Goal: Submit feedback/report problem: Submit feedback/report problem

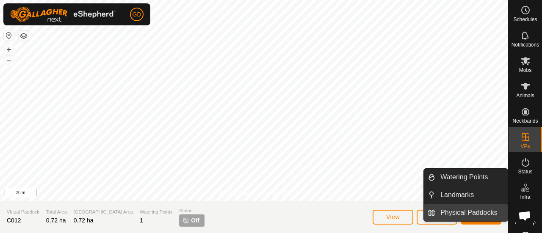
scroll to position [458, 0]
click at [466, 209] on link "Physical Paddocks" at bounding box center [471, 213] width 72 height 17
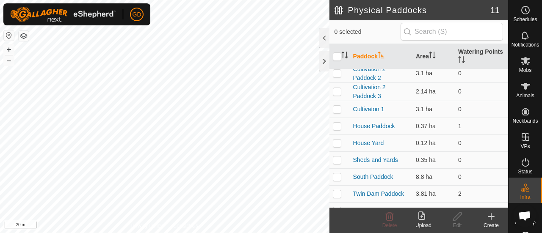
scroll to position [51, 0]
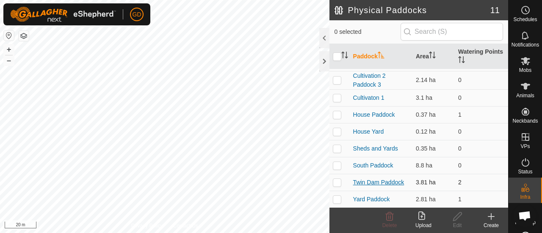
click at [368, 179] on link "Twin Dam Paddock" at bounding box center [378, 182] width 51 height 7
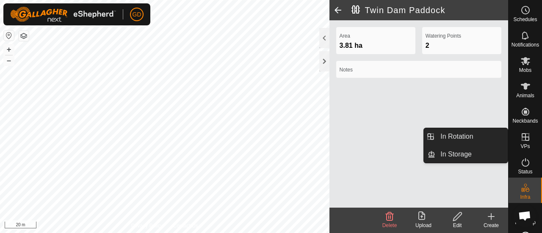
click at [522, 134] on icon at bounding box center [526, 137] width 8 height 8
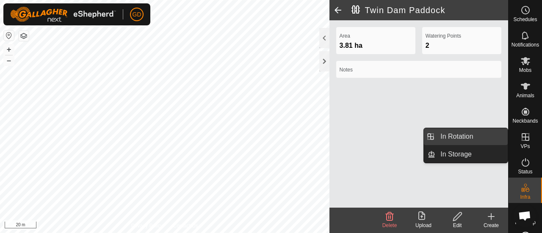
click at [469, 139] on link "In Rotation" at bounding box center [471, 136] width 72 height 17
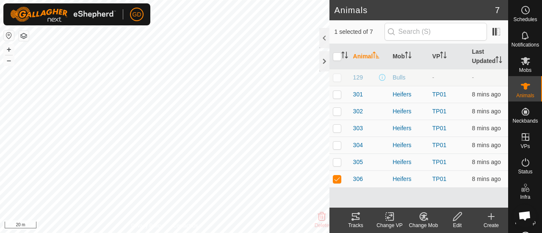
click at [354, 218] on icon at bounding box center [356, 217] width 10 height 10
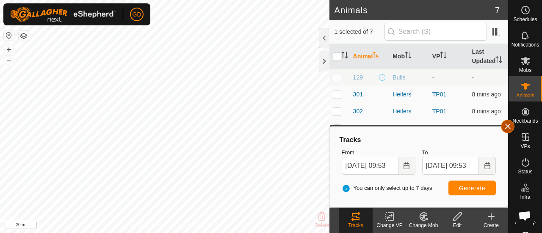
click at [509, 127] on button "button" at bounding box center [508, 127] width 14 height 14
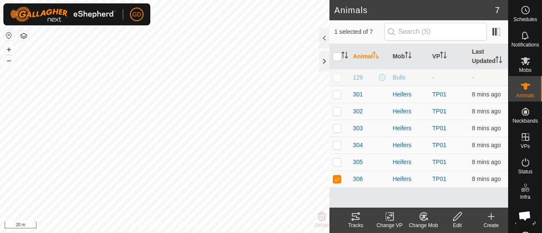
click at [337, 48] on div "Animals 7 1 selected of 7 Animal Mob VP Last Updated 129 Bulls - - 301 Heifers …" at bounding box center [254, 116] width 508 height 233
click at [334, 33] on div "Animals 7 1 selected of 7 Animal Mob VP Last Updated 129 Bulls - - 301 Heifers …" at bounding box center [254, 116] width 508 height 233
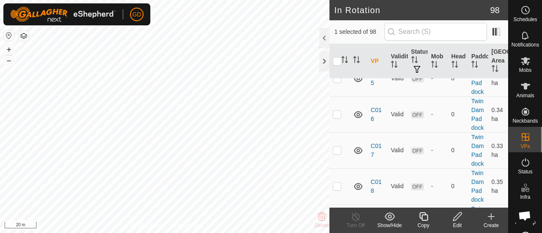
scroll to position [1337, 0]
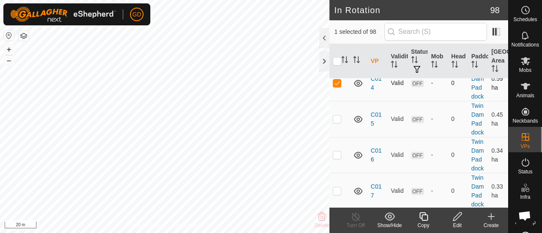
click at [338, 86] on p-checkbox at bounding box center [337, 83] width 8 height 7
checkbox input "false"
click at [320, 60] on div at bounding box center [324, 61] width 10 height 20
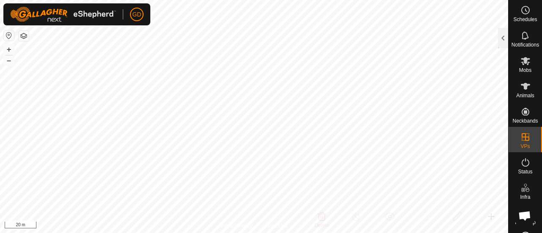
scroll to position [4753, 0]
click at [10, 60] on button "–" at bounding box center [9, 60] width 10 height 10
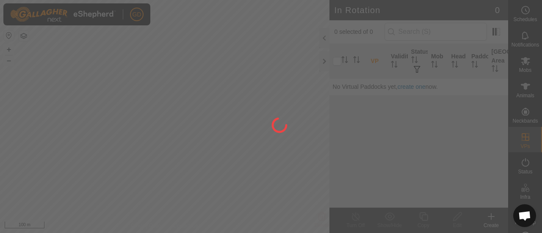
scroll to position [458, 0]
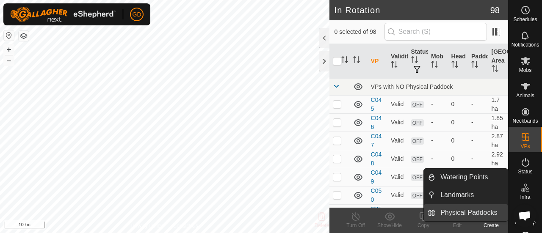
click at [466, 209] on link "Physical Paddocks" at bounding box center [471, 213] width 72 height 17
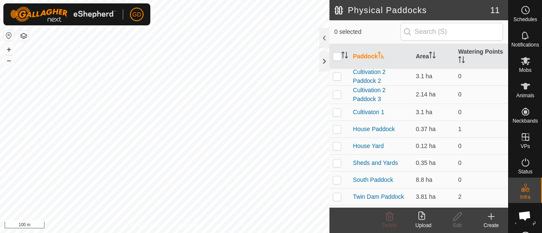
scroll to position [51, 0]
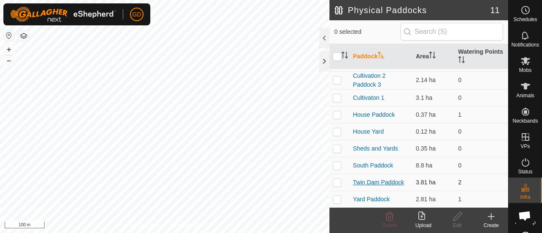
click at [368, 179] on link "Twin Dam Paddock" at bounding box center [378, 182] width 51 height 7
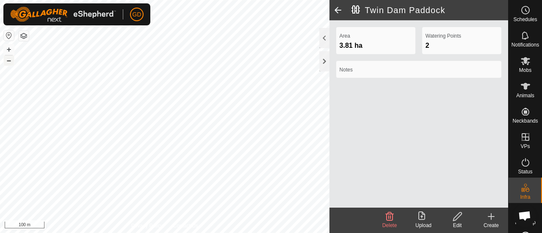
click at [9, 61] on button "–" at bounding box center [9, 60] width 10 height 10
click at [8, 50] on button "+" at bounding box center [9, 49] width 10 height 10
click at [324, 58] on div at bounding box center [324, 61] width 10 height 20
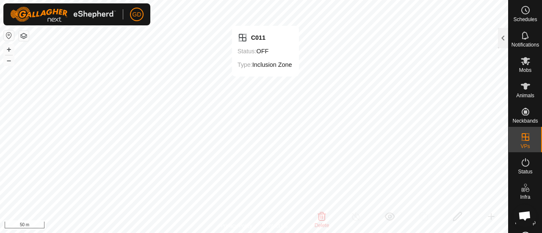
checkbox input "false"
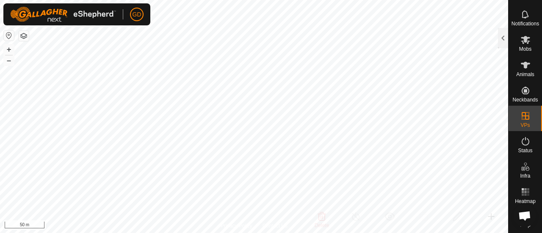
scroll to position [27, 0]
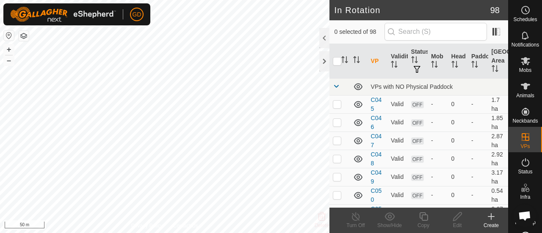
scroll to position [458, 0]
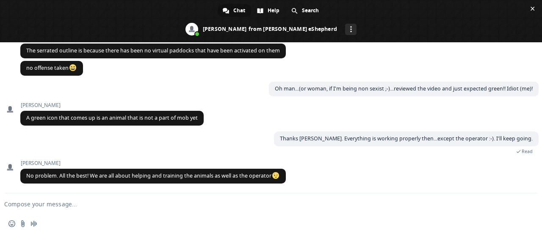
type textarea "Sent Elise an email, but think she's still on hols...is there any reporting fun…"
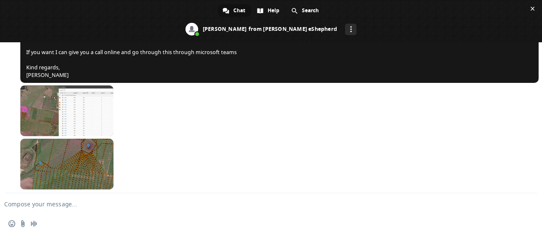
scroll to position [856, 0]
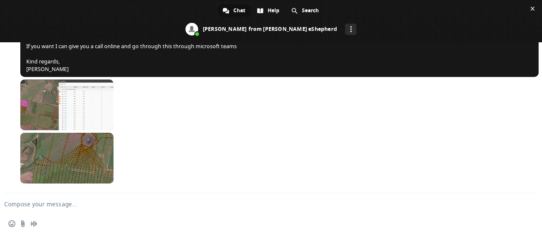
click at [124, 206] on textarea "Compose your message..." at bounding box center [257, 205] width 506 height 8
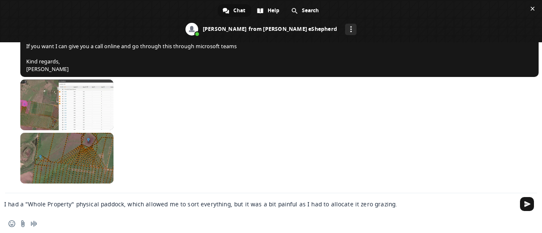
drag, startPoint x: 389, startPoint y: 204, endPoint x: 225, endPoint y: 202, distance: 163.4
click at [225, 202] on textarea "I had a "Whole Property" physical paddock, which allowed me to sort everything,…" at bounding box center [257, 205] width 506 height 8
click at [442, 202] on textarea "I had a "Whole Property" physical paddock, which allowed me to sort everything.…" at bounding box center [257, 205] width 506 height 8
click at [496, 204] on textarea "I had a "Whole Property" physical paddock, which allowed me to sort everything.…" at bounding box center [257, 205] width 506 height 8
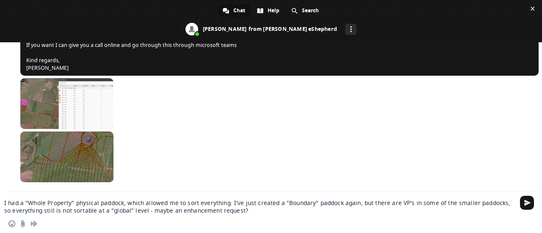
type textarea "I had a "Whole Property" physical paddock, which allowed me to sort everything.…"
click at [243, 210] on textarea "I had a "Whole Property" physical paddock, which allowed me to sort everything.…" at bounding box center [257, 206] width 506 height 15
click at [526, 201] on span "Send" at bounding box center [527, 203] width 6 height 6
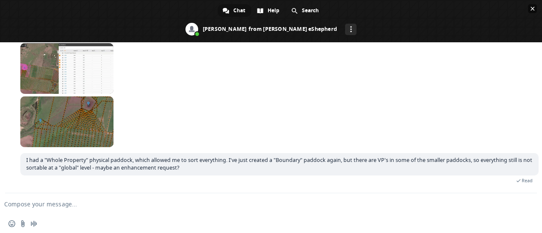
scroll to position [877, 0]
click at [91, 204] on textarea "Compose your message..." at bounding box center [257, 205] width 506 height 8
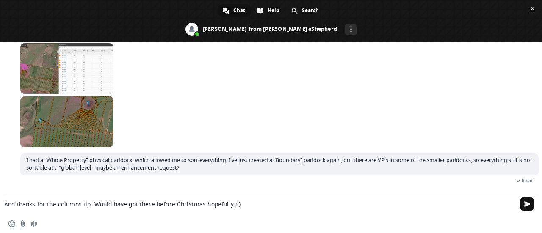
type textarea "And thanks for the columns tip. Would have got there before Christmas hopefully…"
click at [527, 203] on span "Send" at bounding box center [527, 204] width 6 height 6
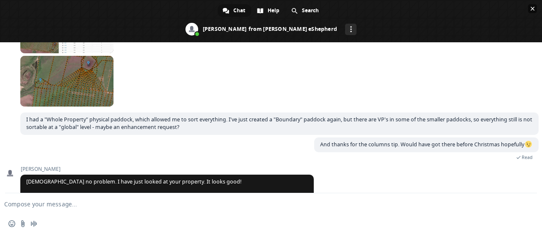
scroll to position [948, 0]
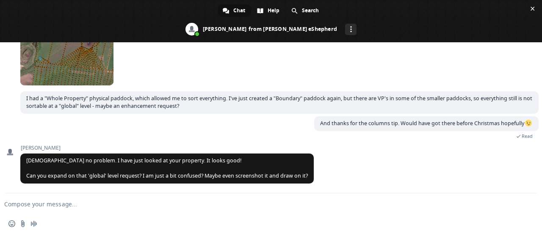
click at [50, 205] on textarea "Compose your message..." at bounding box center [257, 205] width 506 height 8
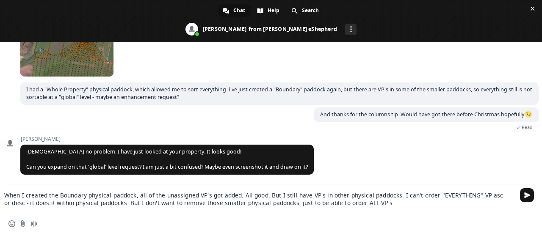
paste textarea "Compose your message..."
type textarea "When I created the Boundary physical paddock, all of the unassigned VP's got ad…"
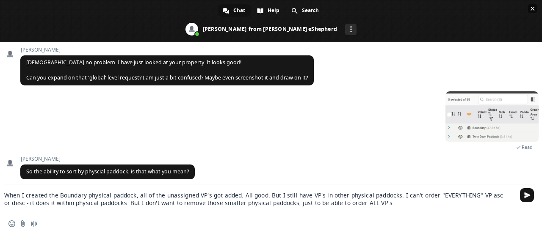
scroll to position [1036, 0]
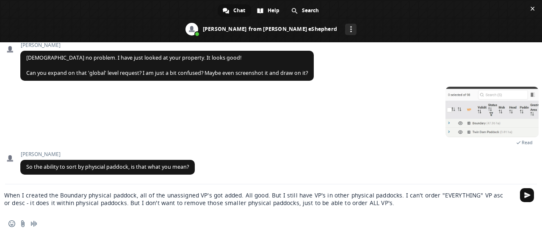
click at [525, 195] on span "Send" at bounding box center [527, 195] width 6 height 6
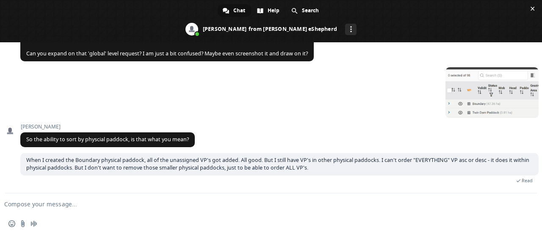
scroll to position [1064, 0]
click at [69, 203] on textarea "Compose your message..." at bounding box center [257, 205] width 506 height 8
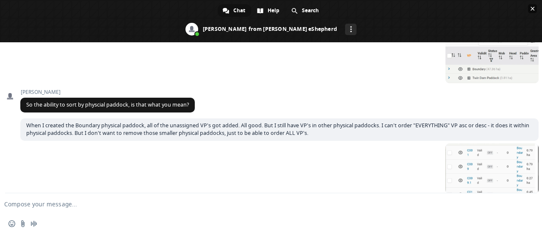
scroll to position [1108, 0]
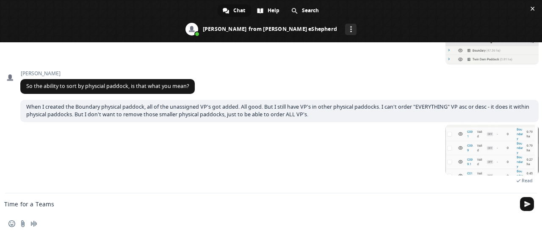
type textarea "Time for a Teams?"
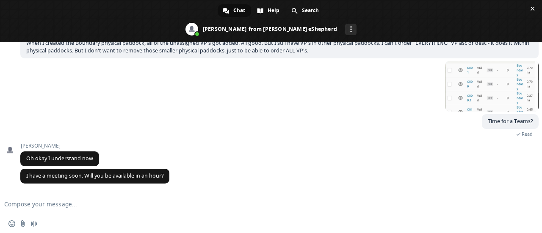
scroll to position [1181, 0]
click at [65, 207] on textarea "Compose your message..." at bounding box center [257, 205] width 506 height 8
type textarea "Yes, should be."
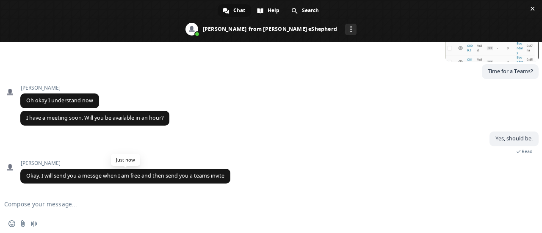
scroll to position [1232, 0]
click at [65, 203] on textarea "Compose your message..." at bounding box center [257, 205] width 506 height 8
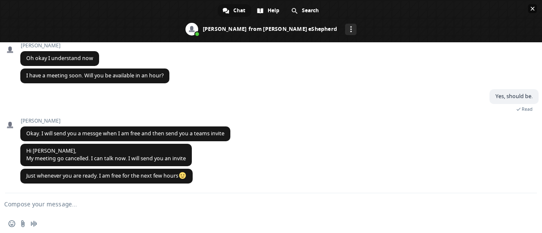
scroll to position [1275, 0]
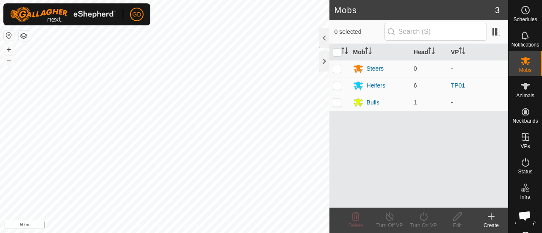
scroll to position [856, 0]
click at [9, 61] on button "–" at bounding box center [9, 60] width 10 height 10
click at [10, 60] on button "–" at bounding box center [9, 60] width 10 height 10
click at [324, 63] on div at bounding box center [324, 61] width 10 height 20
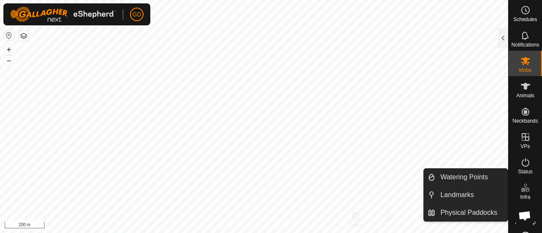
click at [521, 190] on icon at bounding box center [525, 188] width 10 height 10
click at [461, 212] on link "Physical Paddocks" at bounding box center [471, 213] width 72 height 17
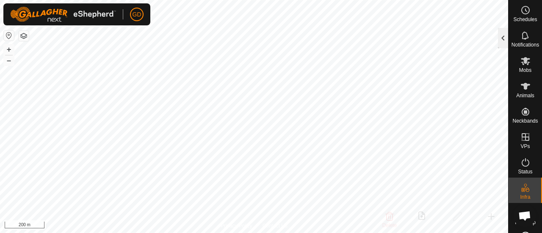
click at [499, 42] on div at bounding box center [503, 38] width 10 height 20
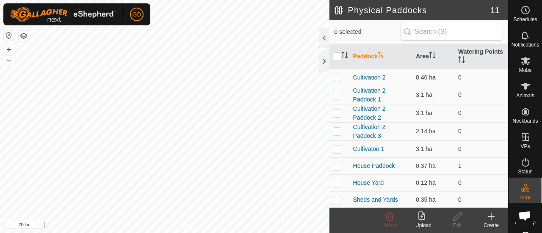
click at [490, 218] on icon at bounding box center [491, 217] width 10 height 10
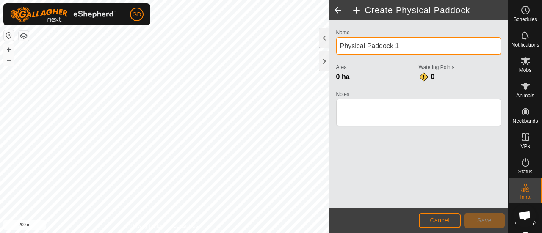
drag, startPoint x: 406, startPoint y: 43, endPoint x: 334, endPoint y: 41, distance: 71.2
click at [334, 41] on div "Name Physical Paddock 1 Area 0 ha Watering Points 0 Notes" at bounding box center [419, 81] width 172 height 109
type input "Boundary"
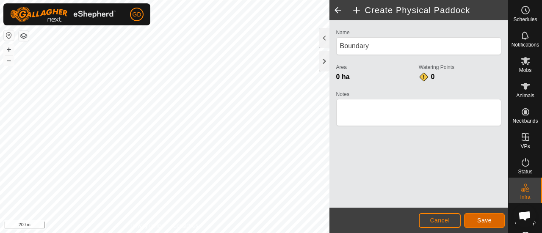
click at [479, 217] on button "Save" at bounding box center [484, 220] width 41 height 15
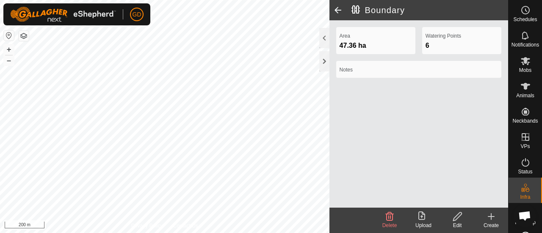
click at [456, 218] on icon at bounding box center [457, 217] width 11 height 10
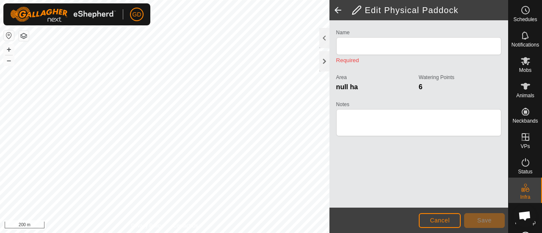
type input "Boundary"
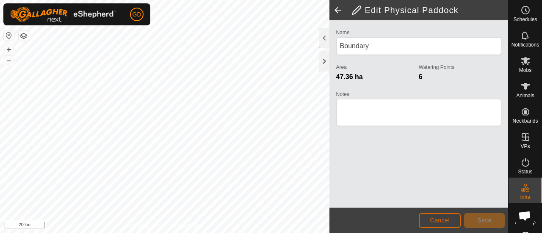
click at [445, 222] on span "Cancel" at bounding box center [440, 220] width 20 height 7
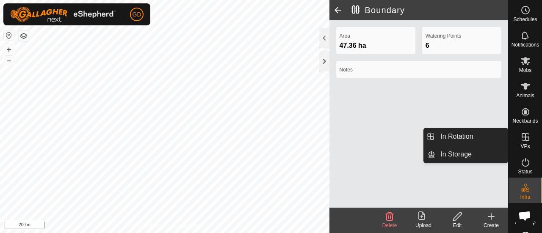
click at [522, 138] on icon at bounding box center [526, 137] width 8 height 8
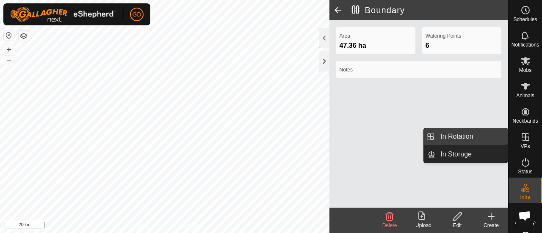
click at [462, 137] on link "In Rotation" at bounding box center [471, 136] width 72 height 17
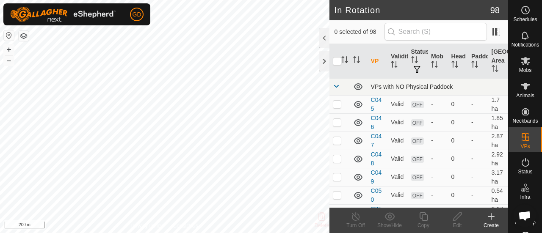
click at [337, 85] on span at bounding box center [336, 86] width 7 height 7
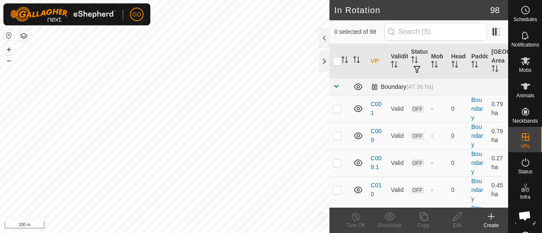
click at [337, 86] on span at bounding box center [336, 86] width 7 height 7
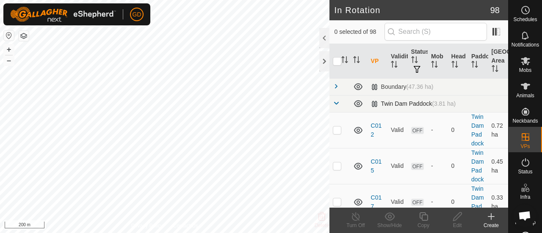
click at [336, 102] on span at bounding box center [336, 103] width 7 height 7
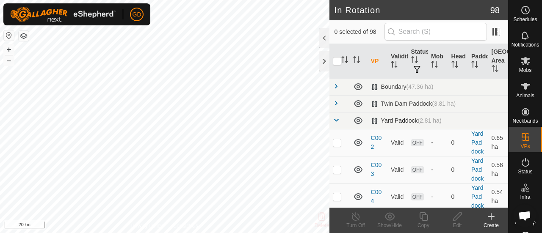
click at [336, 117] on span at bounding box center [336, 120] width 7 height 7
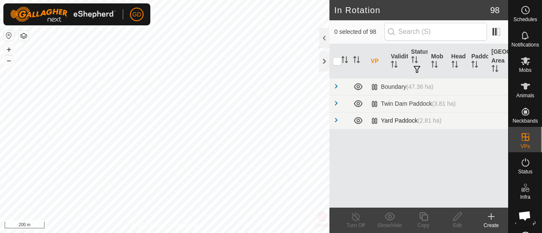
click at [336, 120] on span at bounding box center [336, 120] width 7 height 7
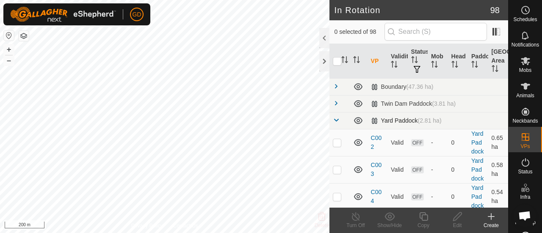
click at [336, 117] on span at bounding box center [336, 120] width 7 height 7
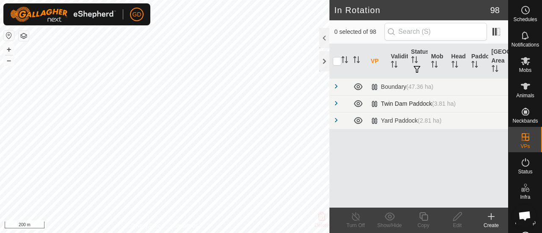
click at [334, 102] on span at bounding box center [336, 103] width 7 height 7
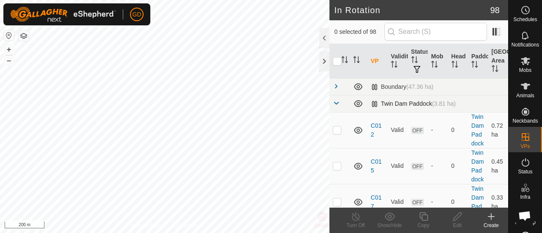
click at [335, 101] on span at bounding box center [336, 103] width 7 height 7
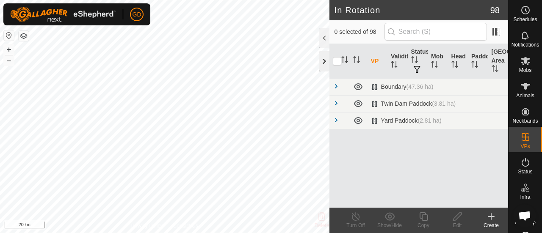
type textarea "I had a "Whole Property" physical paddock, which allowed me to sort everything.…"
click at [335, 104] on span at bounding box center [336, 103] width 7 height 7
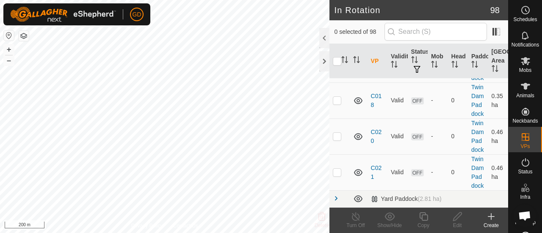
scroll to position [0, 0]
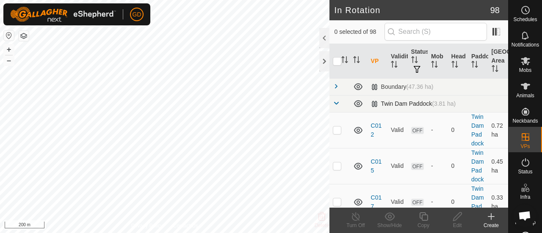
click at [335, 101] on span at bounding box center [336, 103] width 7 height 7
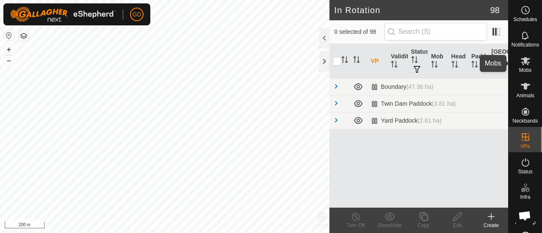
click at [521, 63] on icon at bounding box center [525, 61] width 9 height 8
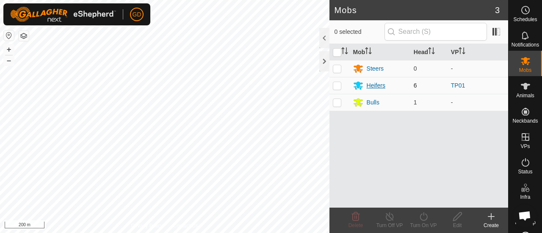
click at [372, 86] on div "Heifers" at bounding box center [376, 85] width 19 height 9
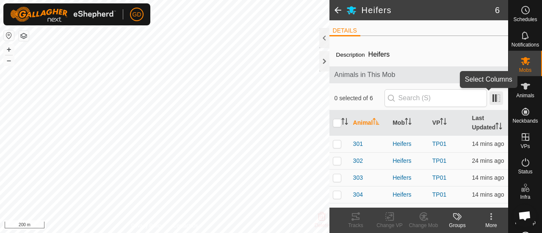
click at [490, 96] on span at bounding box center [496, 98] width 14 height 14
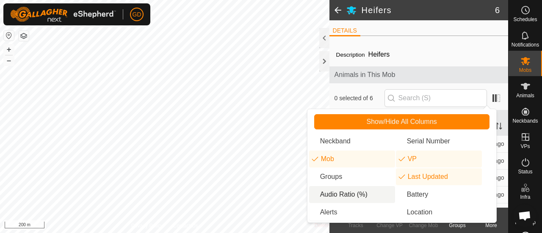
click at [325, 194] on li "Audio Ratio (%)" at bounding box center [352, 194] width 86 height 17
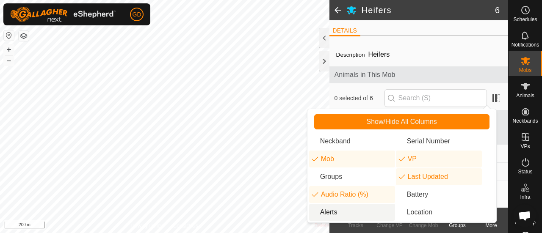
click at [325, 210] on li "Alerts" at bounding box center [352, 212] width 86 height 17
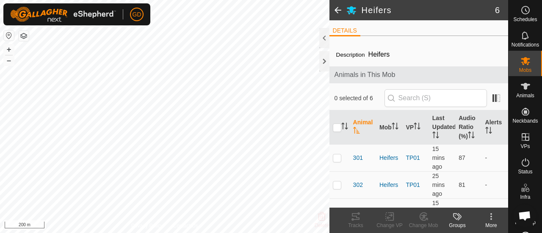
type textarea "And thanks for the columns tip. Would have got there before Christmas hopefully…"
click at [490, 217] on icon at bounding box center [491, 217] width 10 height 10
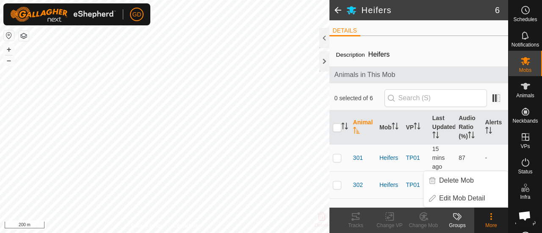
click at [490, 217] on icon at bounding box center [491, 217] width 10 height 10
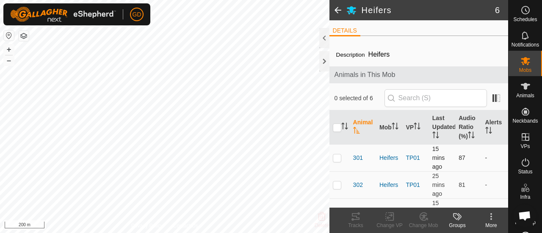
scroll to position [920, 0]
click at [522, 33] on icon at bounding box center [525, 35] width 10 height 10
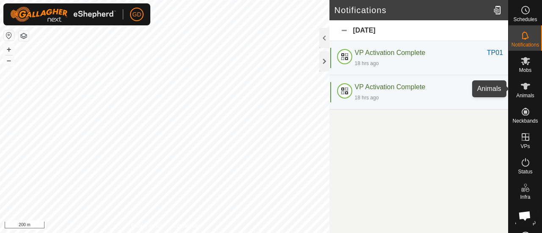
click at [520, 88] on icon at bounding box center [525, 86] width 10 height 10
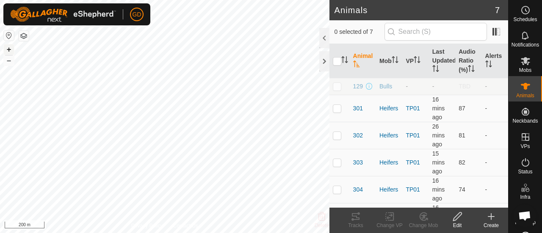
click at [7, 49] on button "+" at bounding box center [9, 49] width 10 height 10
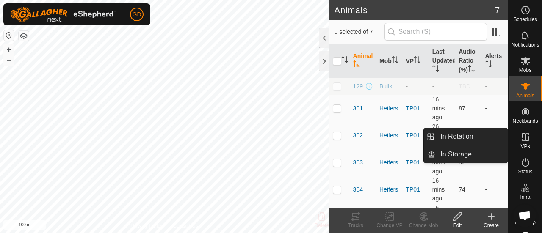
click at [522, 137] on icon at bounding box center [526, 137] width 8 height 8
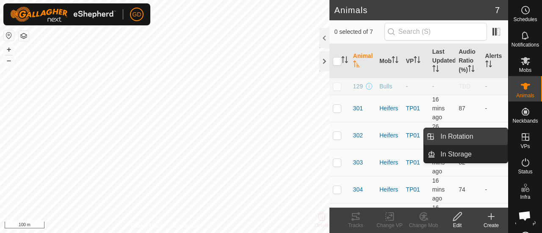
click at [464, 136] on link "In Rotation" at bounding box center [471, 136] width 72 height 17
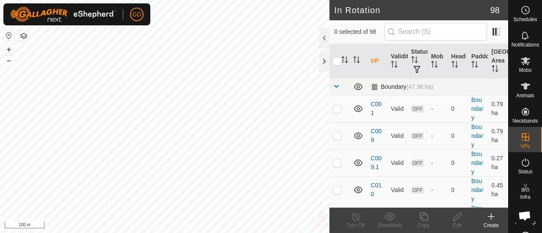
click at [336, 86] on span at bounding box center [336, 86] width 7 height 7
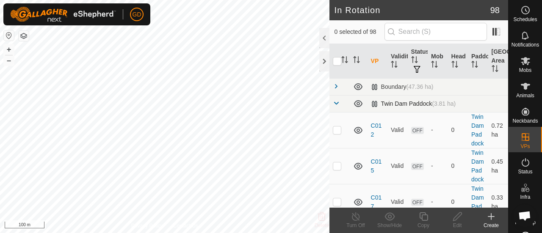
click at [336, 102] on span at bounding box center [336, 103] width 7 height 7
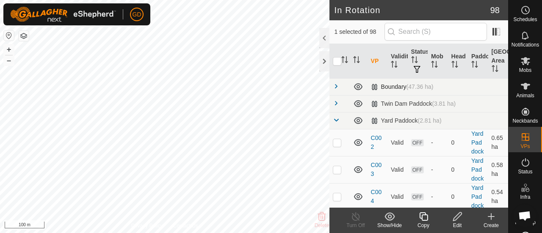
click at [337, 85] on span at bounding box center [336, 86] width 7 height 7
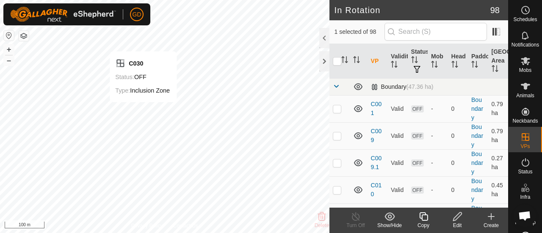
checkbox input "false"
click at [335, 84] on span at bounding box center [336, 86] width 7 height 7
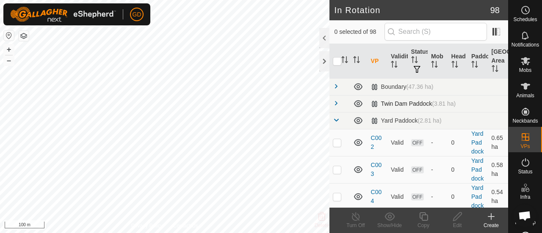
click at [336, 103] on span at bounding box center [336, 103] width 7 height 7
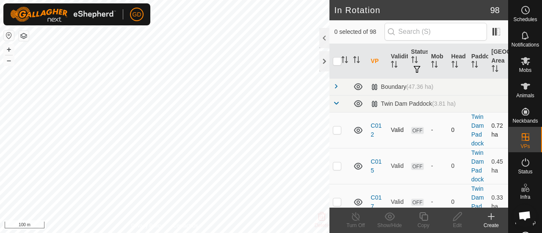
click at [337, 133] on p-checkbox at bounding box center [337, 130] width 8 height 7
checkbox input "true"
click at [471, 136] on link "Twin Dam Paddock" at bounding box center [477, 129] width 13 height 33
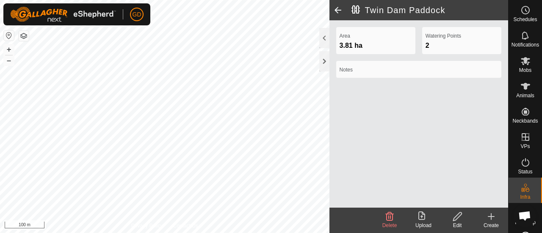
click at [457, 217] on icon at bounding box center [457, 217] width 11 height 10
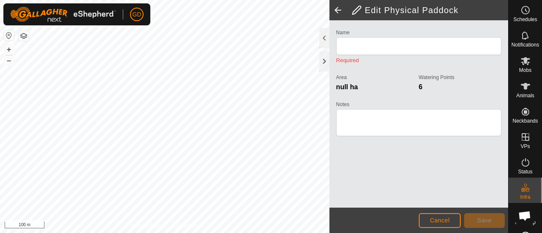
type input "Twin Dam Paddock"
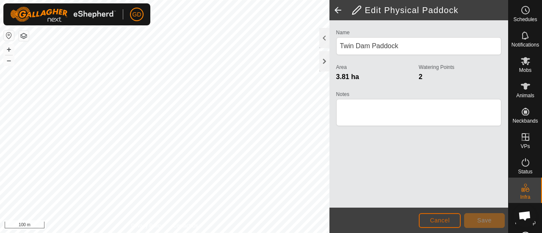
click at [433, 220] on span "Cancel" at bounding box center [440, 220] width 20 height 7
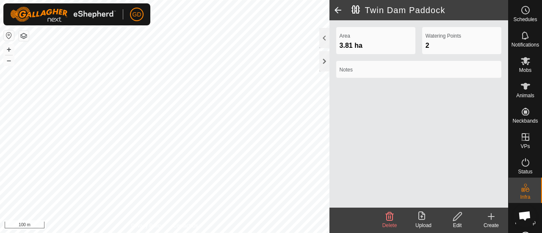
click at [490, 218] on icon at bounding box center [491, 217] width 10 height 10
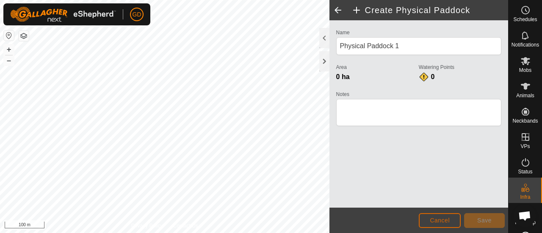
click at [431, 217] on button "Cancel" at bounding box center [440, 220] width 42 height 15
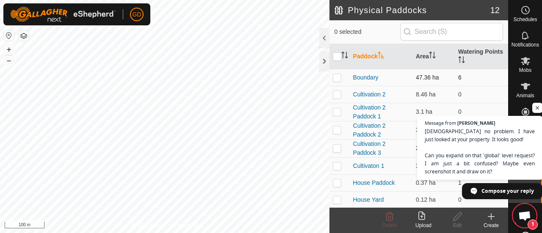
scroll to position [948, 0]
click at [535, 106] on span "Open chat" at bounding box center [537, 108] width 11 height 11
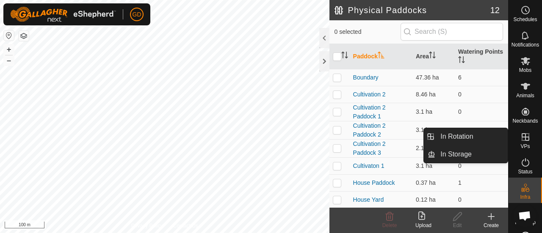
click at [521, 138] on icon at bounding box center [525, 137] width 10 height 10
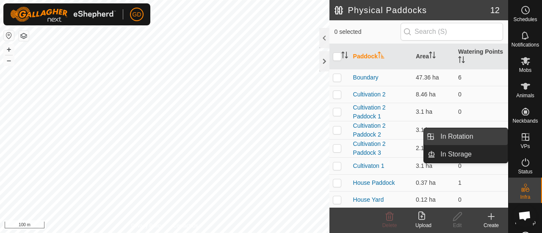
click at [466, 137] on link "In Rotation" at bounding box center [471, 136] width 72 height 17
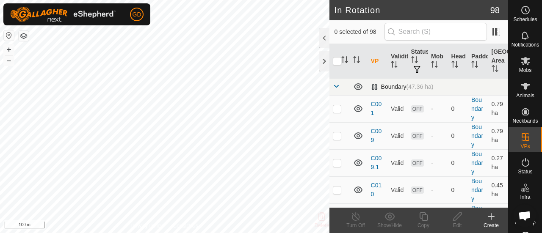
click at [336, 85] on span at bounding box center [336, 86] width 7 height 7
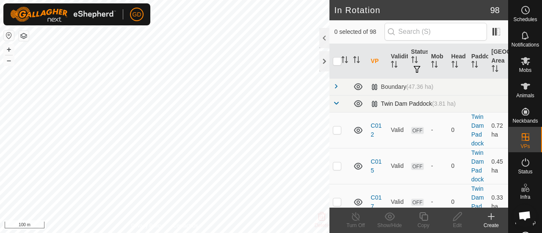
click at [335, 102] on span at bounding box center [336, 103] width 7 height 7
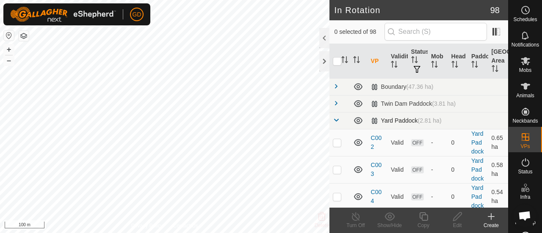
click at [337, 119] on span at bounding box center [336, 120] width 7 height 7
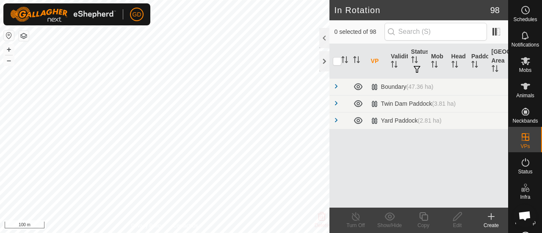
type textarea "When I created the Boundary physical paddock, all of the unassigned VP's got ad…"
click at [337, 84] on span at bounding box center [336, 86] width 7 height 7
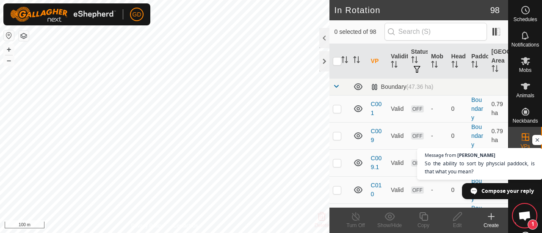
scroll to position [1036, 0]
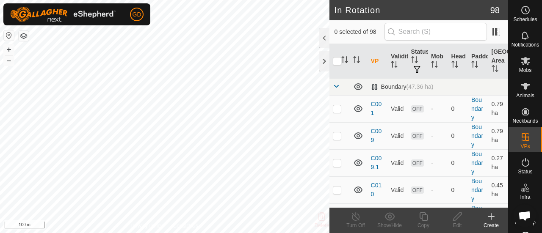
type textarea "Time for a Teams?"
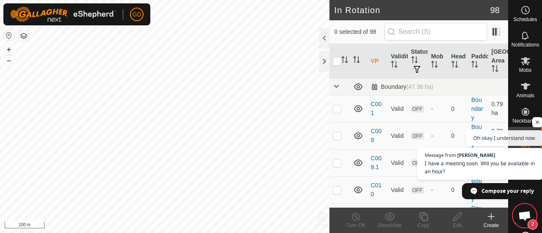
scroll to position [1181, 0]
type textarea "Yes, should be."
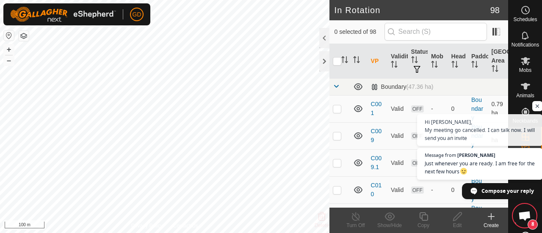
scroll to position [1275, 0]
click at [337, 84] on span at bounding box center [336, 86] width 7 height 7
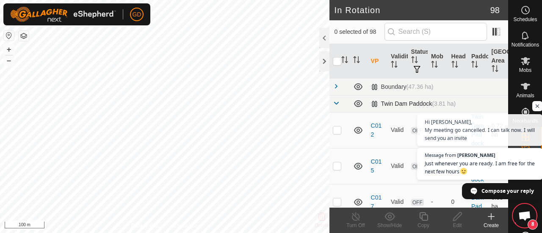
click at [337, 103] on span at bounding box center [336, 103] width 7 height 7
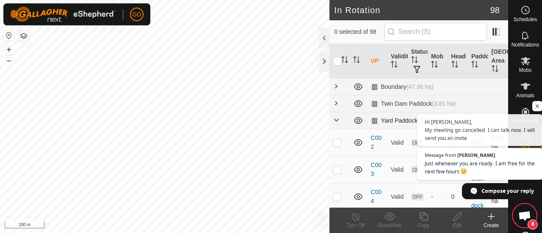
click at [334, 119] on span at bounding box center [336, 120] width 7 height 7
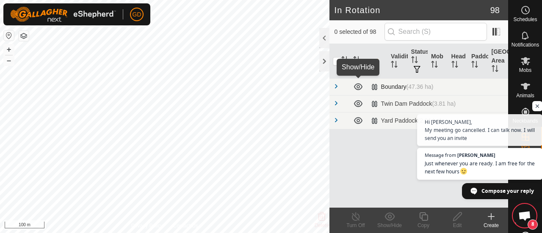
click at [358, 85] on icon at bounding box center [358, 86] width 8 height 7
click at [358, 85] on icon at bounding box center [358, 87] width 10 height 10
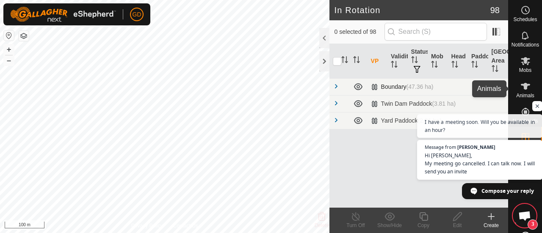
click at [521, 91] on icon at bounding box center [525, 86] width 10 height 10
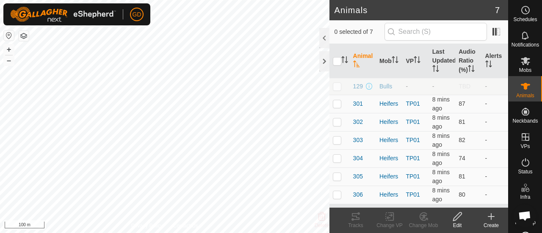
scroll to position [1275, 0]
click at [7, 48] on button "+" at bounding box center [9, 49] width 10 height 10
click at [9, 48] on button "+" at bounding box center [9, 49] width 10 height 10
click at [8, 60] on button "–" at bounding box center [9, 60] width 10 height 10
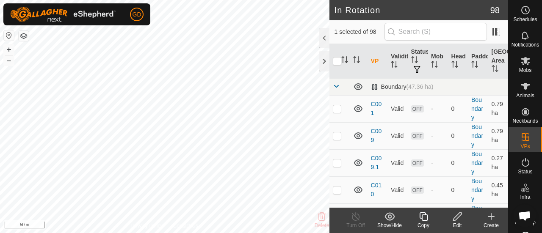
click at [457, 217] on icon at bounding box center [457, 217] width 11 height 10
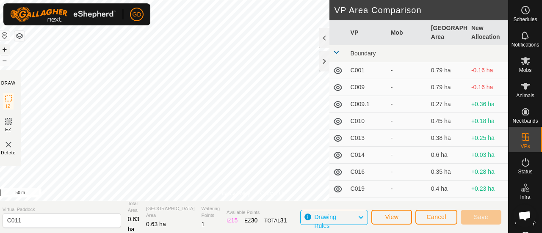
click at [9, 49] on button "+" at bounding box center [5, 49] width 10 height 10
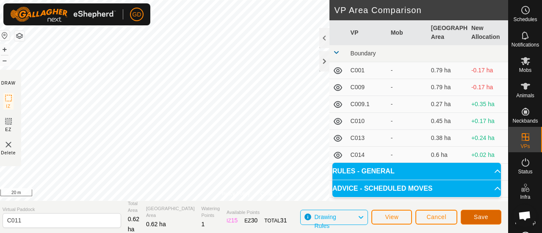
click at [478, 215] on span "Save" at bounding box center [481, 217] width 14 height 7
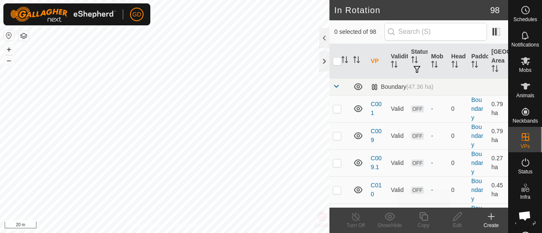
click at [377, 197] on article "In Rotation 98 0 selected of 98 VP Validity Status Mob Head Paddock Grazing Are…" at bounding box center [418, 116] width 179 height 233
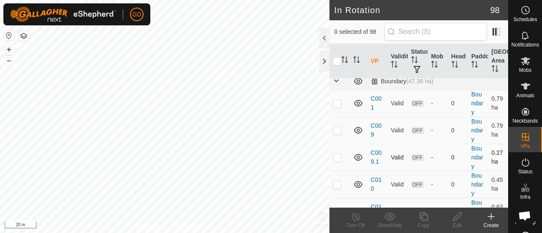
click at [334, 149] on div "In Rotation 98 0 selected of 98 VP Validity Status Mob Head Paddock Grazing Are…" at bounding box center [254, 116] width 508 height 233
checkbox input "true"
checkbox input "false"
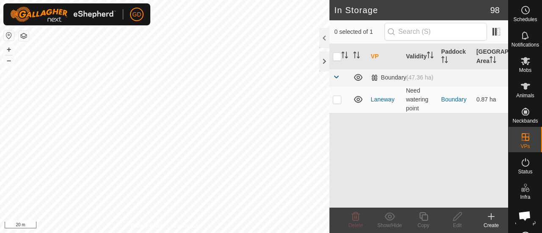
checkbox input "true"
checkbox input "false"
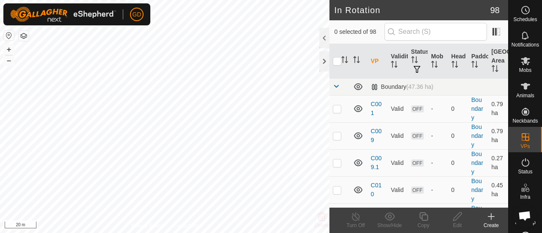
checkbox input "true"
click at [340, 59] on input "checkbox" at bounding box center [337, 61] width 8 height 8
checkbox input "true"
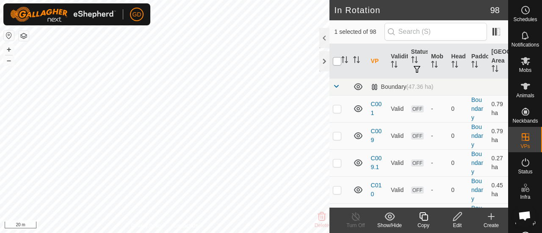
checkbox input "true"
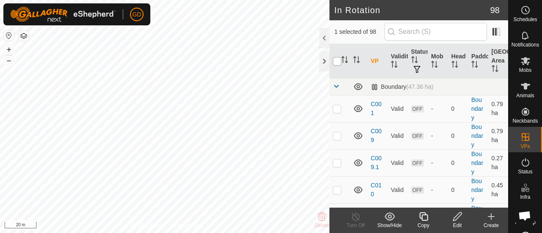
checkbox input "true"
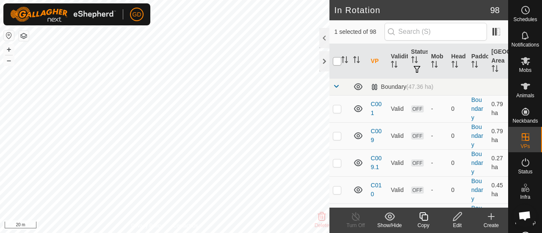
checkbox input "true"
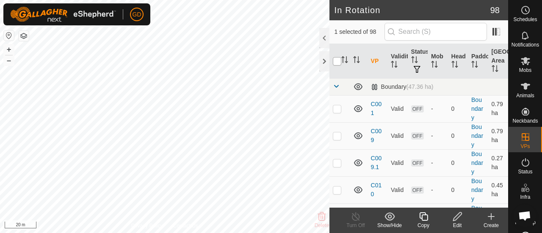
checkbox input "true"
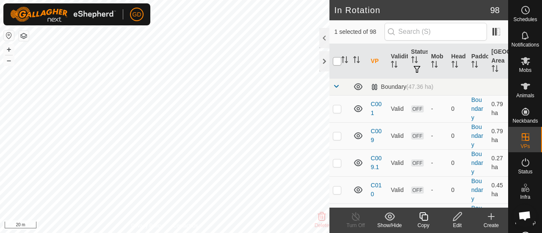
checkbox input "true"
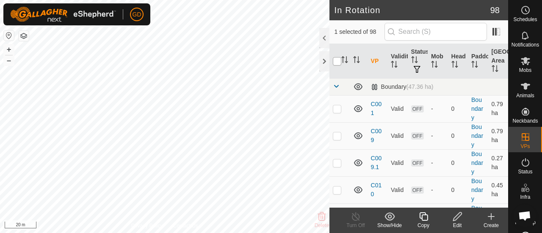
checkbox input "true"
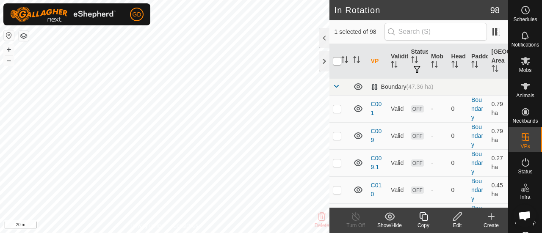
checkbox input "true"
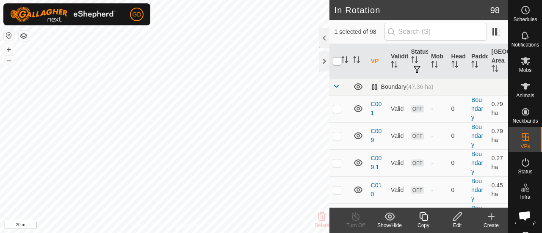
checkbox input "true"
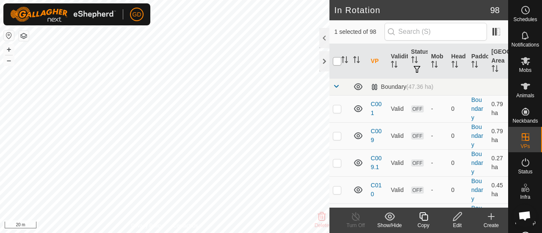
checkbox input "true"
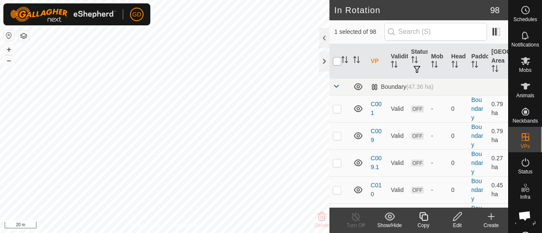
checkbox input "true"
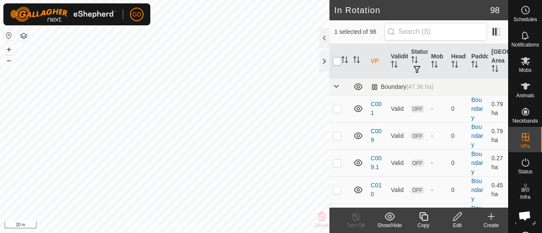
checkbox input "true"
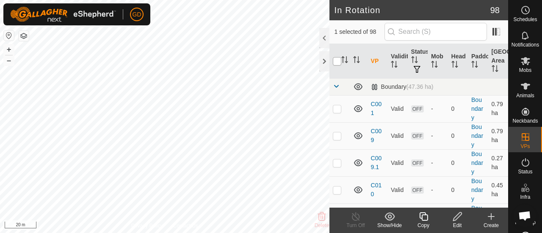
checkbox input "true"
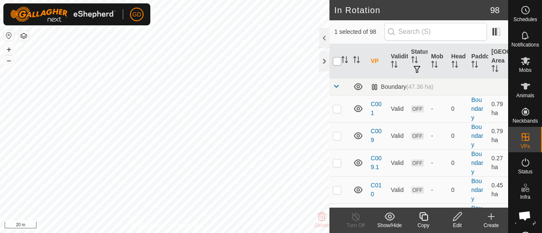
checkbox input "true"
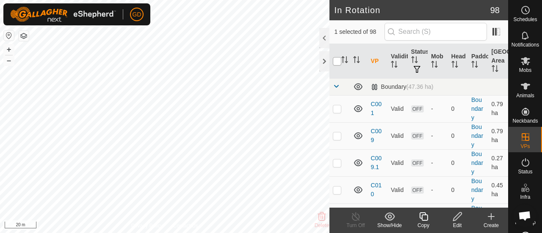
checkbox input "true"
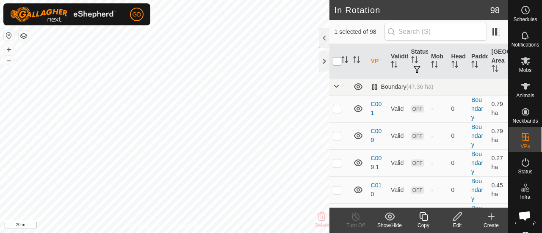
checkbox input "true"
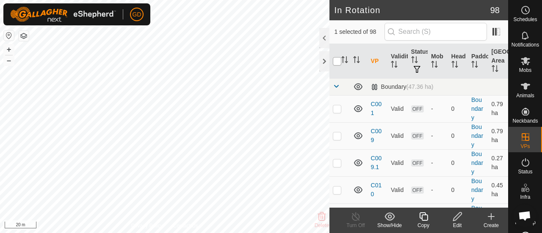
checkbox input "true"
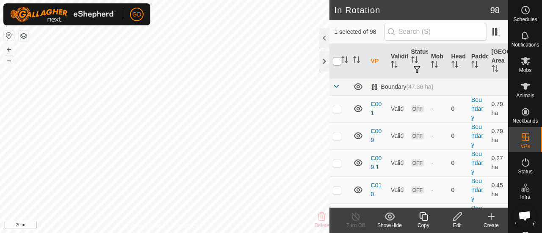
checkbox input "true"
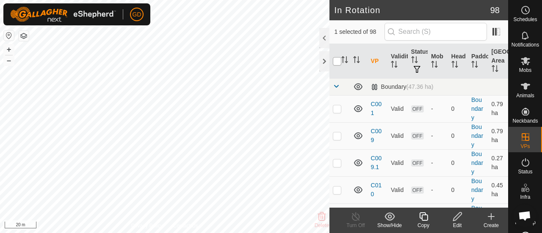
checkbox input "true"
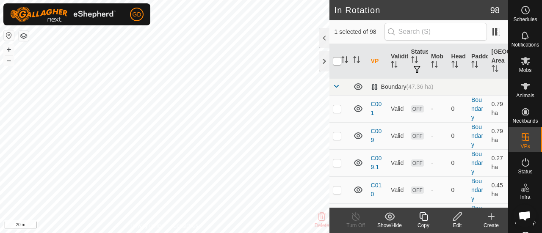
checkbox input "true"
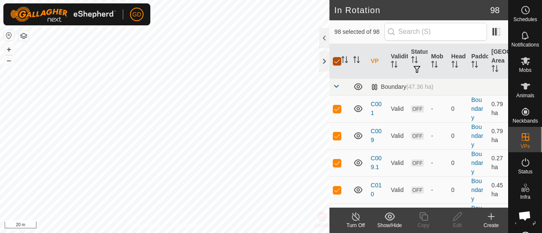
click at [340, 59] on input "checkbox" at bounding box center [337, 61] width 8 height 8
checkbox input "false"
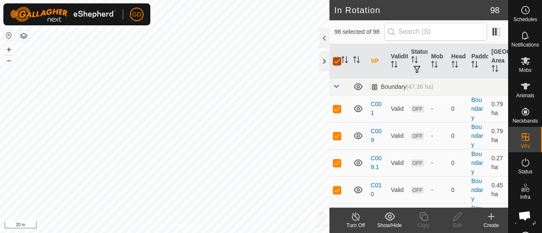
checkbox input "false"
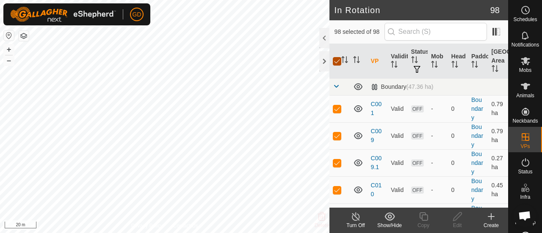
checkbox input "false"
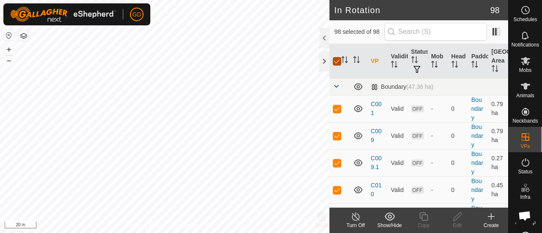
checkbox input "false"
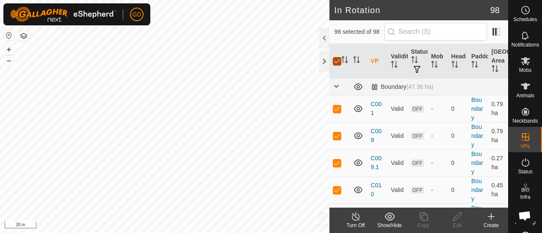
checkbox input "false"
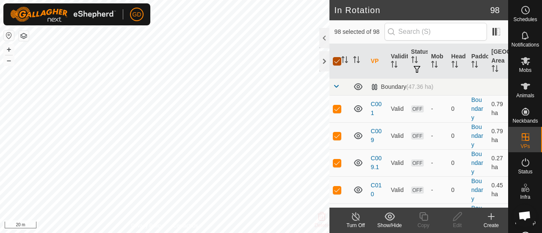
checkbox input "false"
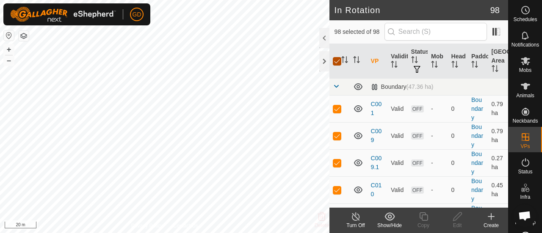
checkbox input "false"
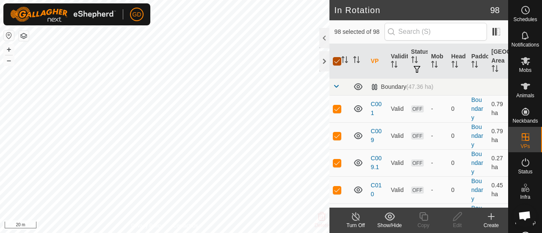
checkbox input "false"
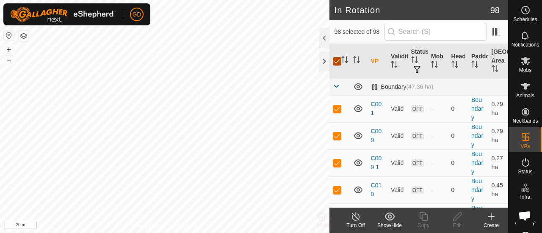
checkbox input "false"
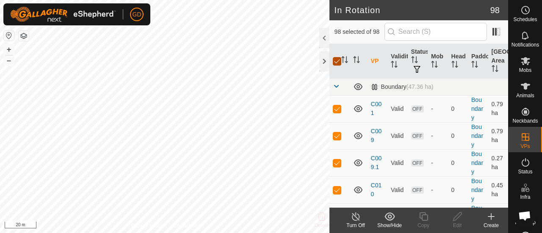
checkbox input "false"
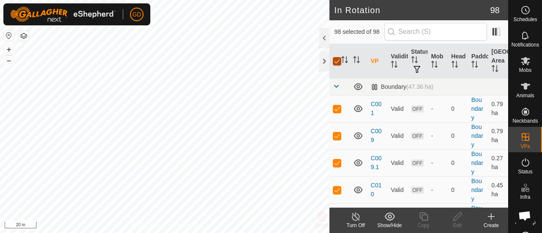
checkbox input "false"
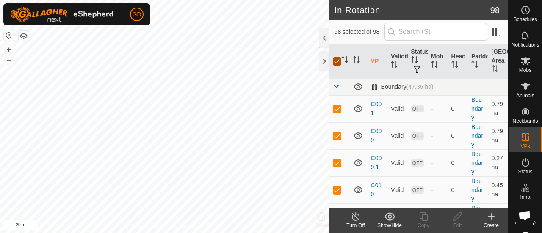
checkbox input "false"
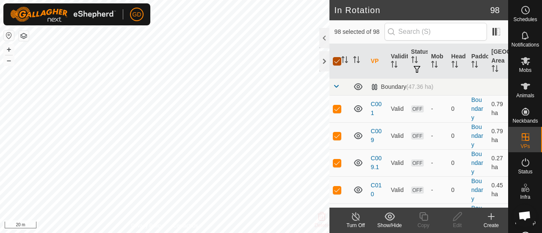
checkbox input "false"
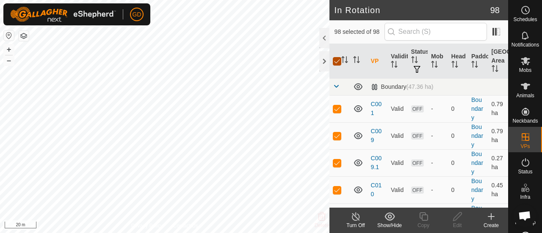
checkbox input "false"
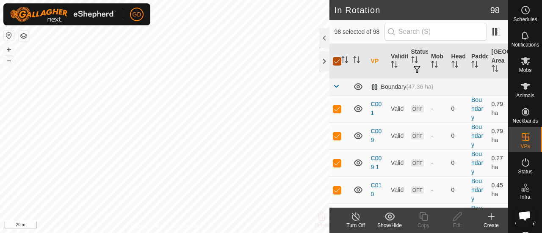
checkbox input "false"
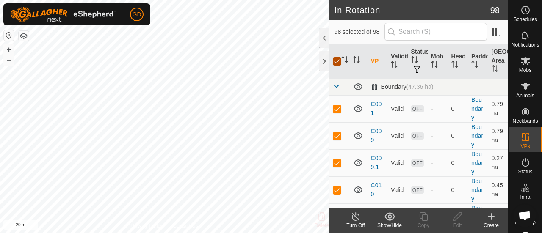
checkbox input "false"
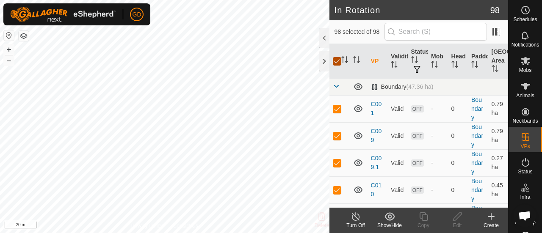
checkbox input "false"
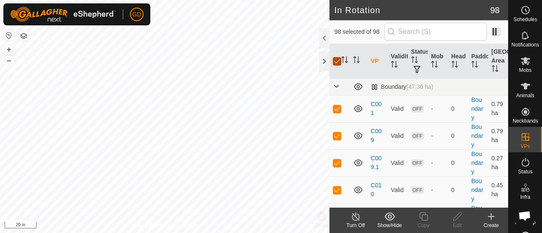
checkbox input "false"
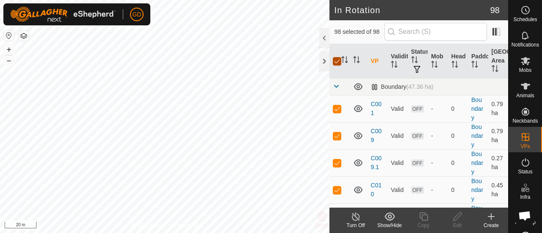
checkbox input "false"
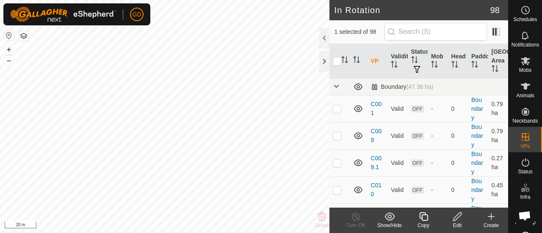
click at [374, 59] on th "VP" at bounding box center [378, 61] width 20 height 35
click at [372, 62] on icon "Activate to sort" at bounding box center [374, 64] width 6 height 7
click at [335, 87] on span at bounding box center [336, 86] width 7 height 7
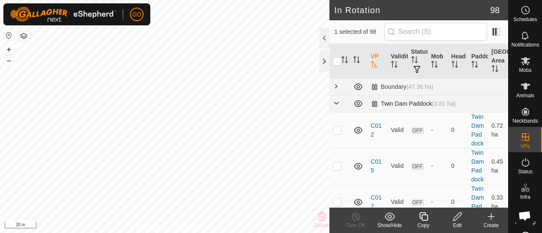
click at [338, 105] on span at bounding box center [336, 103] width 7 height 7
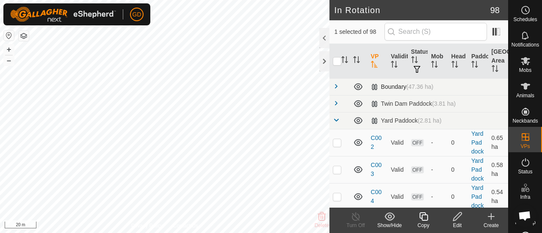
click at [336, 85] on span at bounding box center [336, 86] width 7 height 7
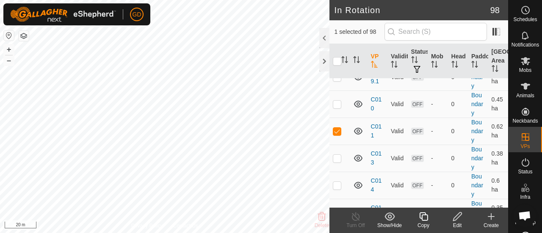
scroll to position [101, 0]
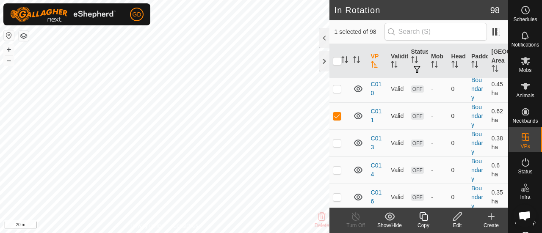
click at [336, 113] on p-checkbox at bounding box center [337, 116] width 8 height 7
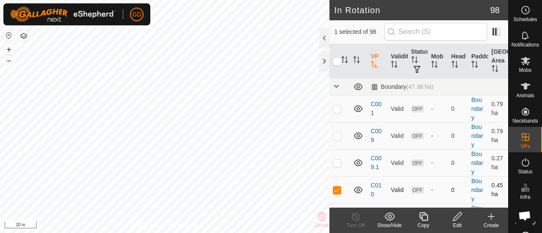
click at [339, 187] on p-checkbox at bounding box center [337, 190] width 8 height 7
click at [522, 90] on icon at bounding box center [525, 86] width 10 height 10
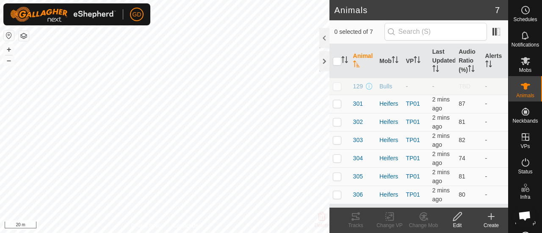
scroll to position [1275, 0]
click at [9, 47] on button "+" at bounding box center [9, 49] width 10 height 10
click at [9, 61] on button "–" at bounding box center [9, 60] width 10 height 10
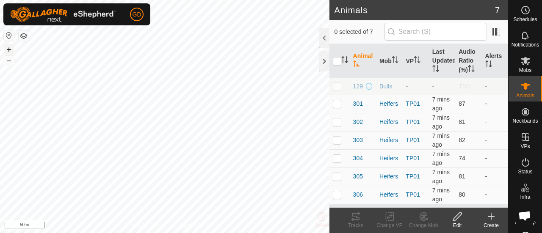
click at [10, 49] on button "+" at bounding box center [9, 49] width 10 height 10
click at [10, 48] on button "+" at bounding box center [9, 49] width 10 height 10
click at [10, 49] on button "+" at bounding box center [9, 49] width 10 height 10
click at [9, 64] on button "–" at bounding box center [9, 60] width 10 height 10
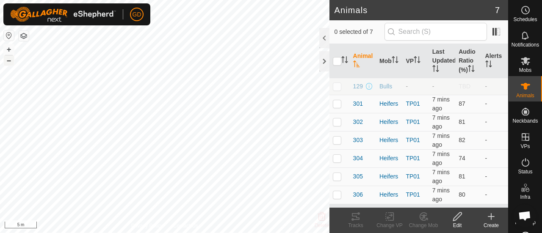
click at [9, 64] on button "–" at bounding box center [9, 60] width 10 height 10
click at [337, 103] on p-checkbox at bounding box center [337, 103] width 8 height 7
click at [336, 102] on p-checkbox at bounding box center [337, 103] width 8 height 7
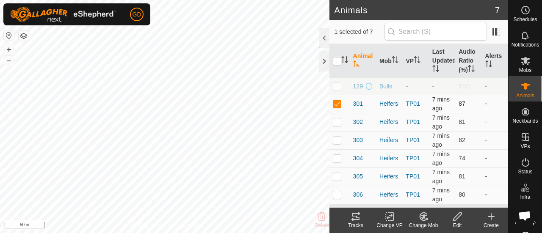
checkbox input "false"
click at [335, 122] on p-checkbox at bounding box center [337, 122] width 8 height 7
click at [336, 120] on p-checkbox at bounding box center [337, 122] width 8 height 7
checkbox input "false"
click at [337, 141] on p-checkbox at bounding box center [337, 140] width 8 height 7
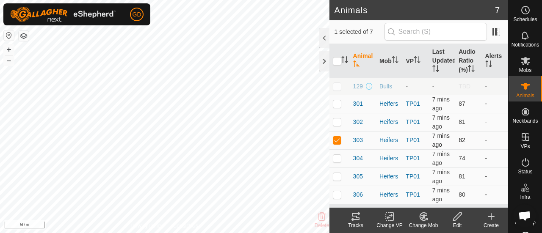
click at [337, 141] on p-checkbox at bounding box center [337, 140] width 8 height 7
checkbox input "false"
click at [337, 157] on p-checkbox at bounding box center [337, 158] width 8 height 7
checkbox input "false"
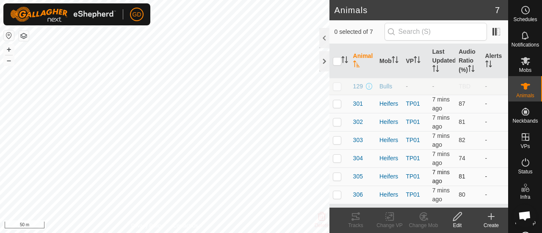
click at [337, 171] on td at bounding box center [339, 177] width 20 height 18
checkbox input "false"
click at [336, 193] on p-checkbox at bounding box center [337, 194] width 8 height 7
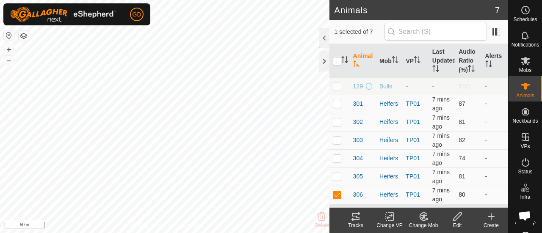
checkbox input "false"
